Goal: Task Accomplishment & Management: Use online tool/utility

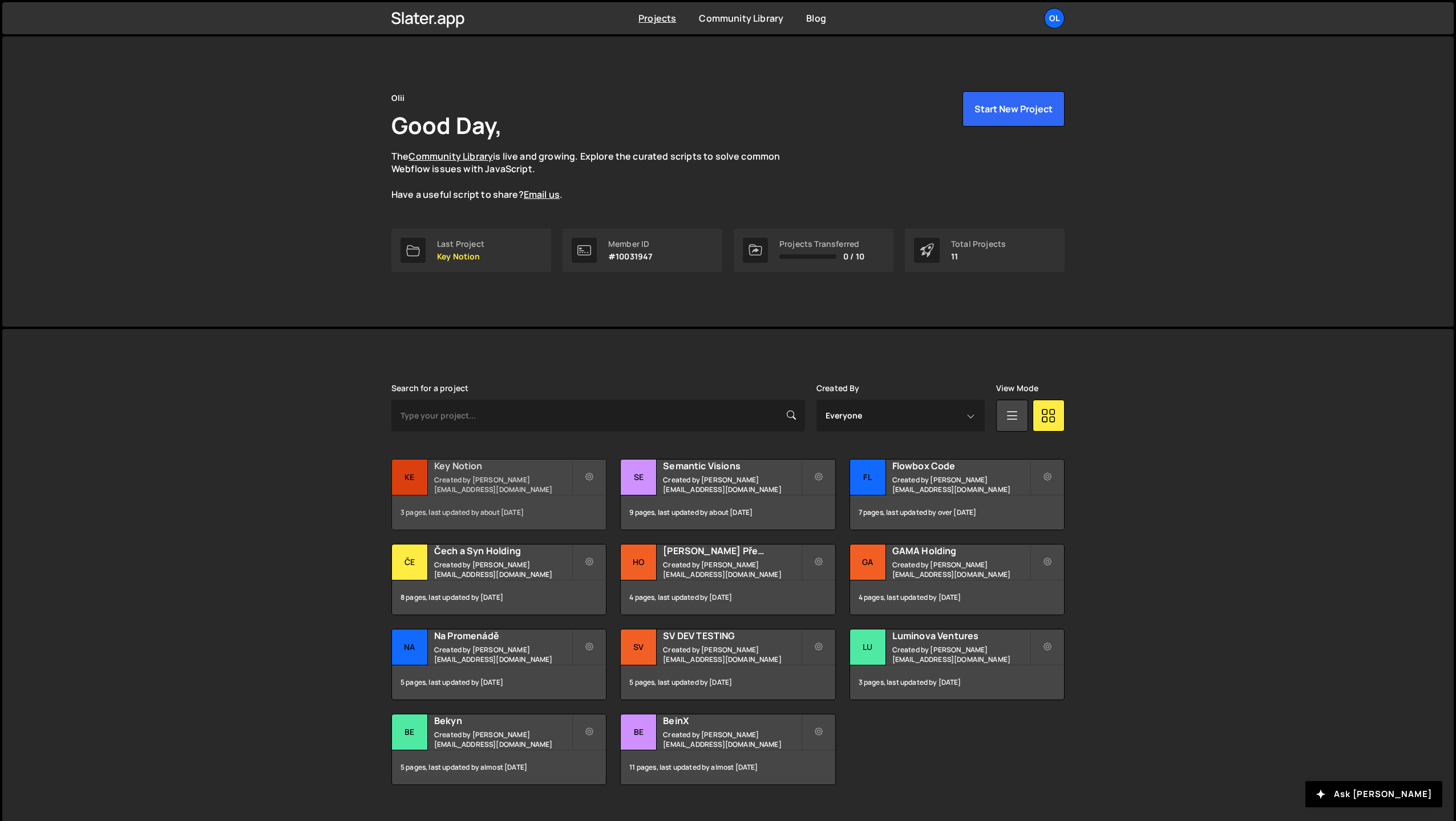
click at [510, 486] on small "Created by kubata@olii.cz" at bounding box center [503, 485] width 138 height 19
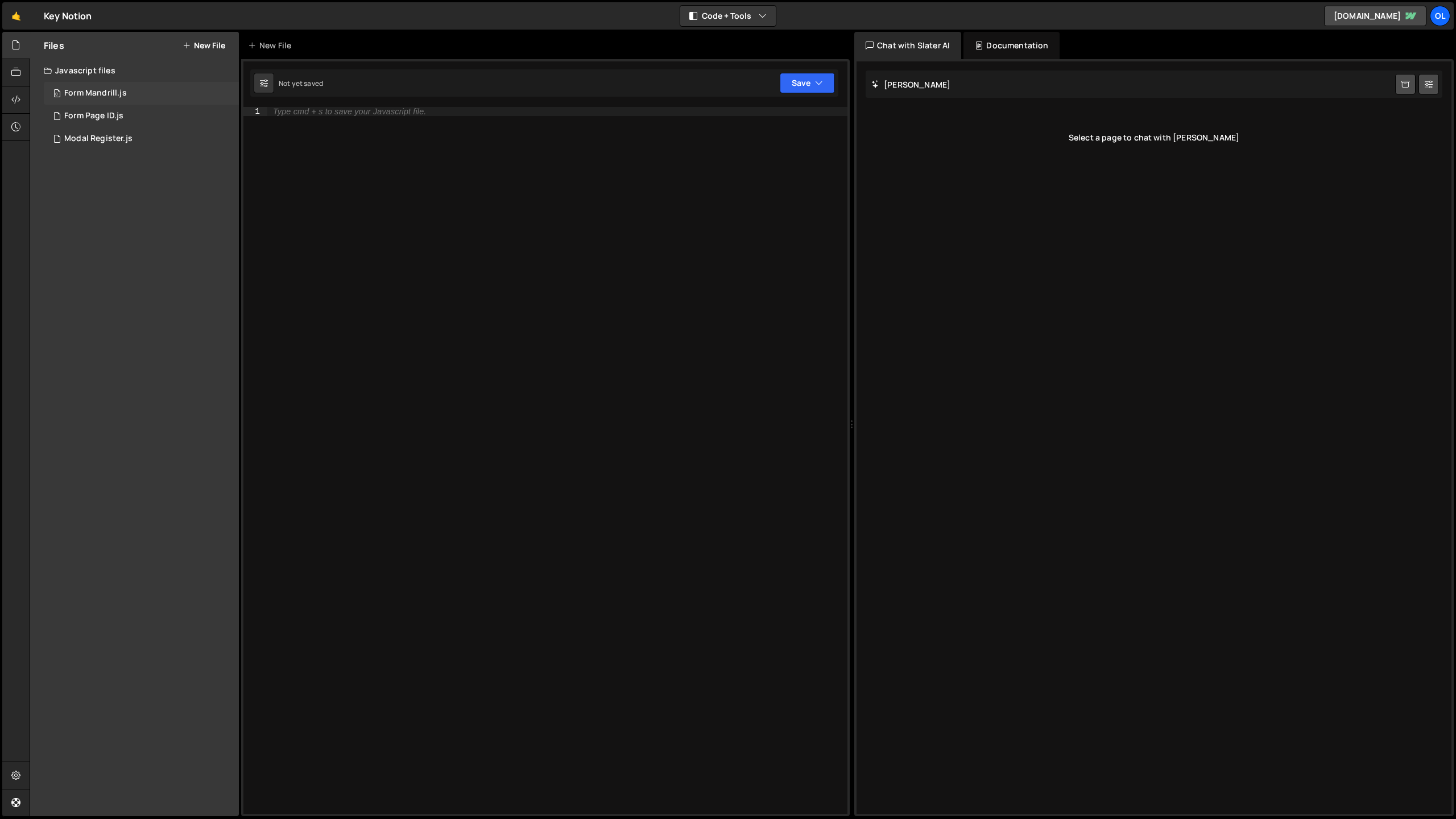
click at [144, 95] on div "0 Form Mandrill.js 0" at bounding box center [142, 93] width 195 height 22
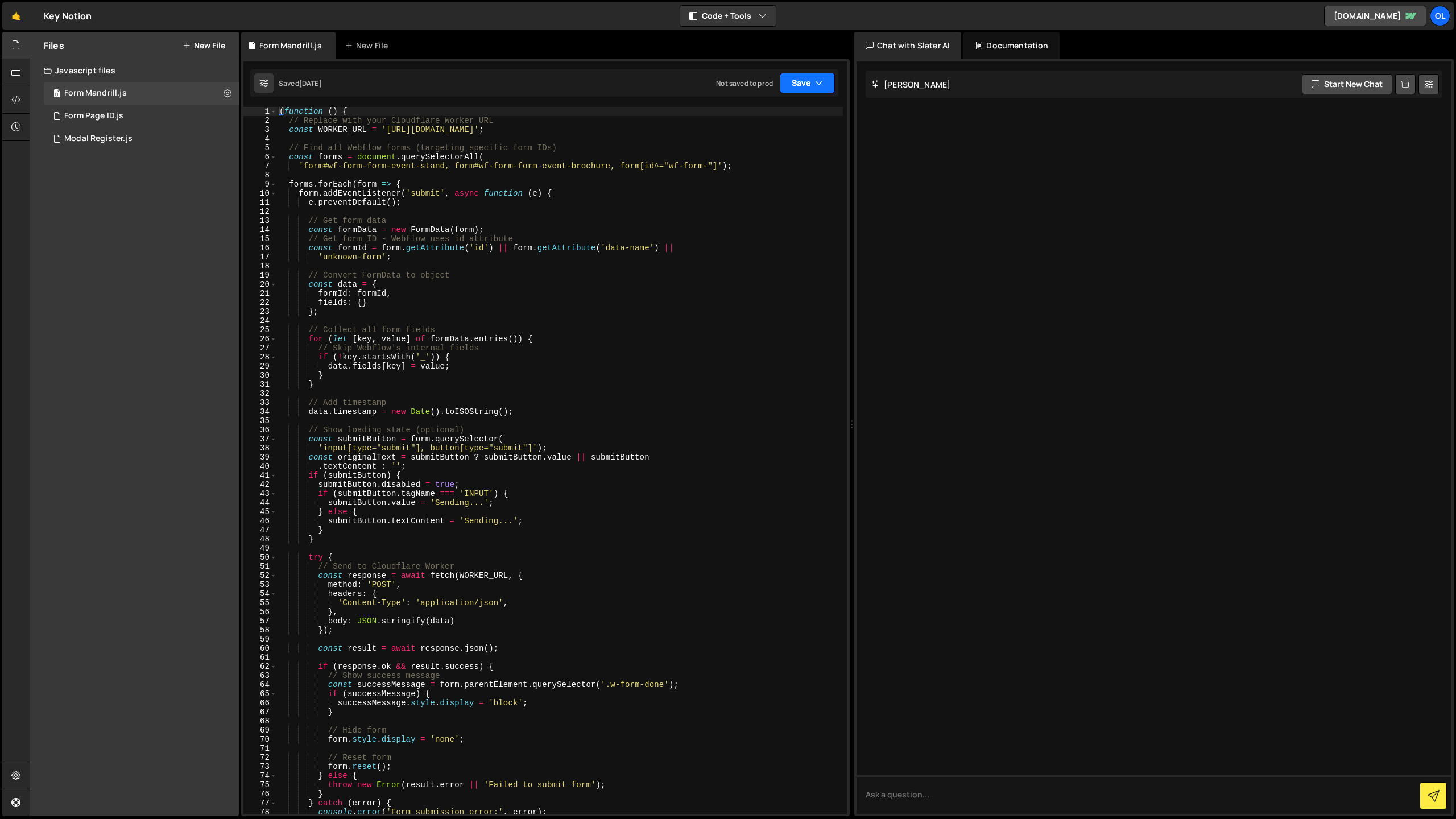
click at [812, 82] on button "Save" at bounding box center [807, 83] width 55 height 20
click at [799, 155] on div "Not saved to prod" at bounding box center [768, 160] width 118 height 14
click at [90, 110] on div "1 Form Page ID.js 0" at bounding box center [142, 115] width 195 height 22
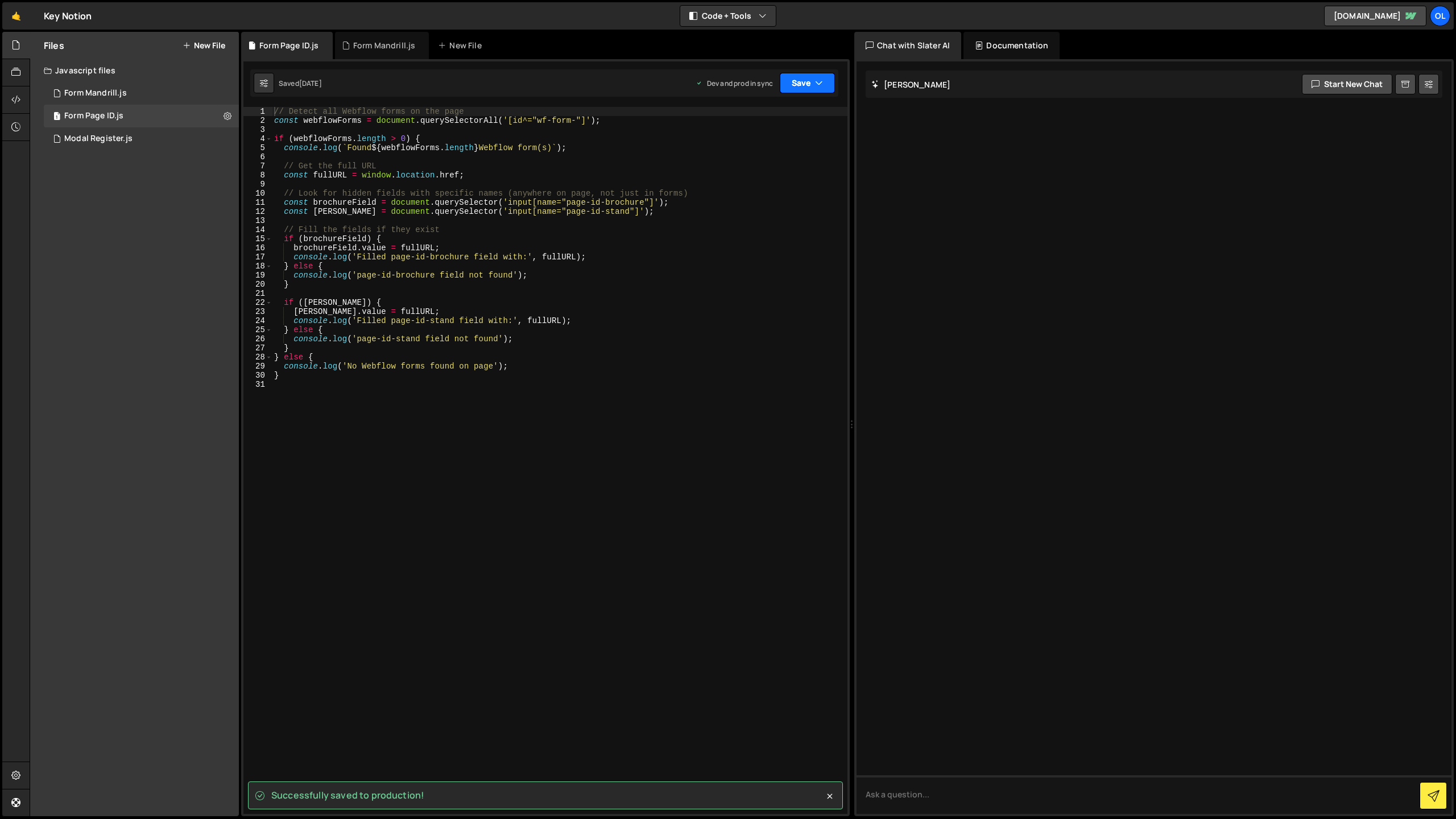
click at [798, 81] on button "Save" at bounding box center [807, 83] width 55 height 20
click at [789, 156] on div "Saved just now" at bounding box center [768, 160] width 118 height 14
click at [128, 140] on div "Modal Register.js" at bounding box center [98, 139] width 68 height 10
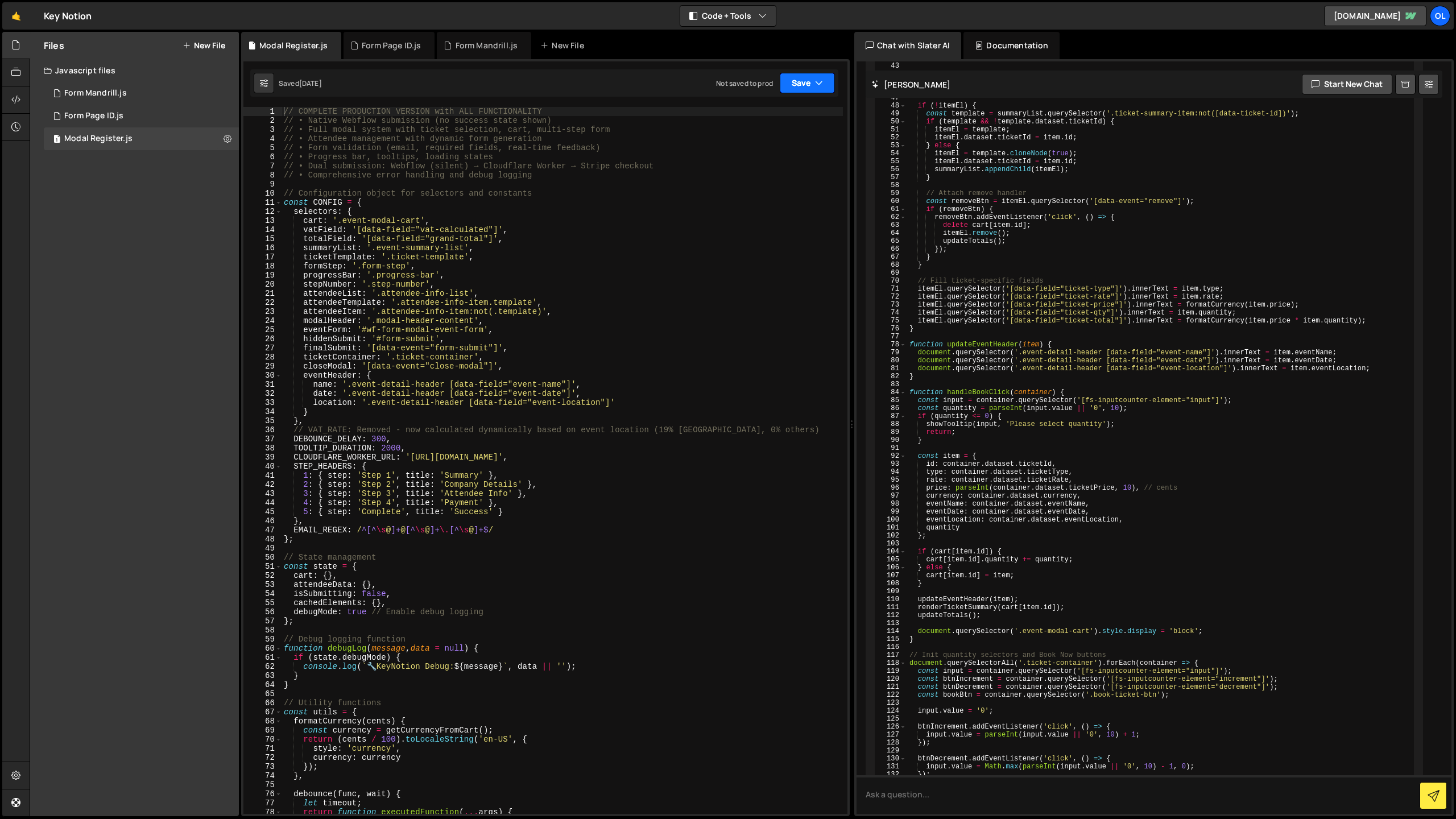
scroll to position [4656, 0]
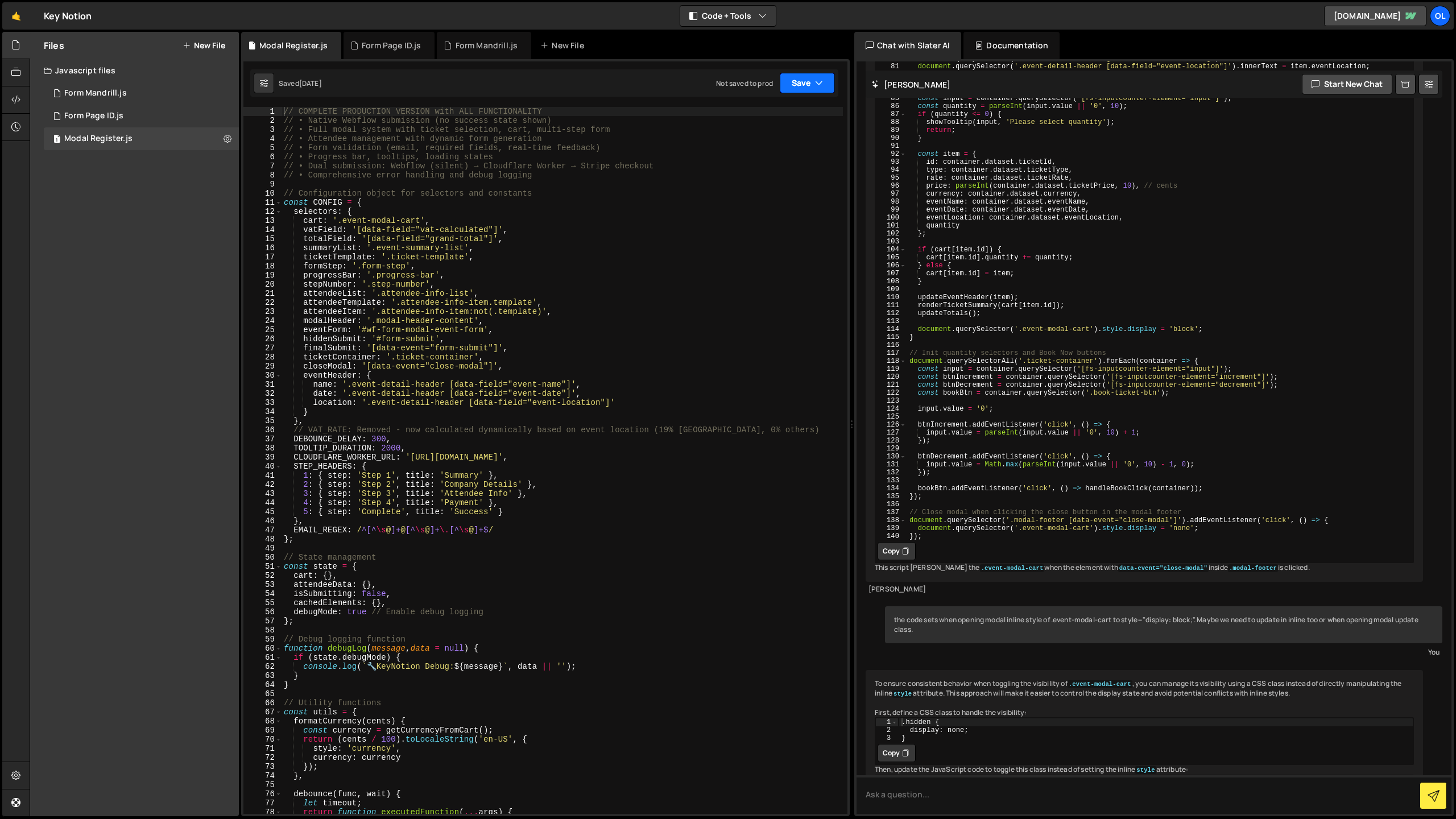
click at [823, 84] on button "Save" at bounding box center [807, 83] width 55 height 20
click at [767, 158] on div "Not saved to prod" at bounding box center [768, 160] width 118 height 14
